Goal: Information Seeking & Learning: Compare options

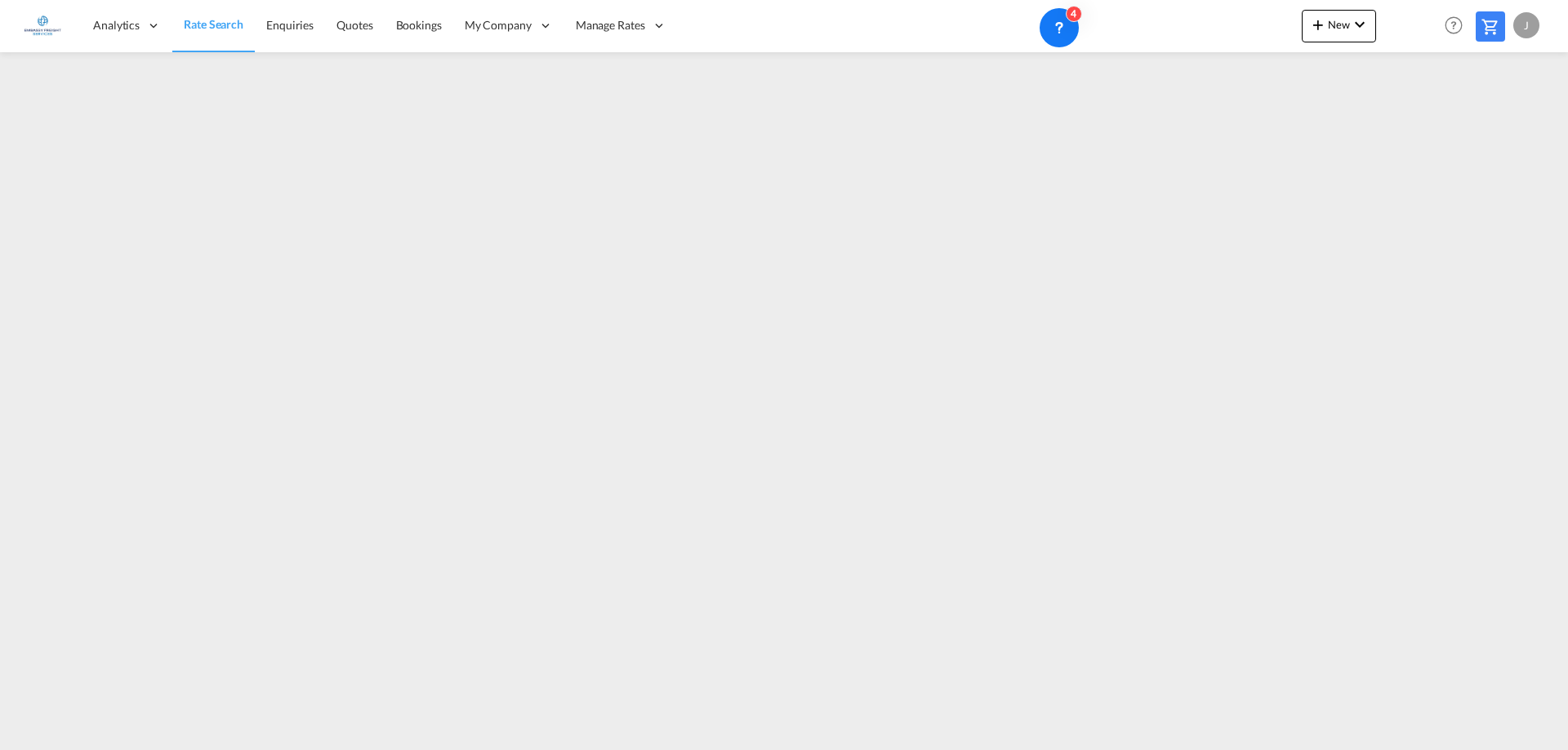
click at [418, 746] on md-content "Analytics Reports Dashboard Rate Search Enquiries Quotes Bookings" at bounding box center [784, 375] width 1568 height 750
